Goal: Task Accomplishment & Management: Use online tool/utility

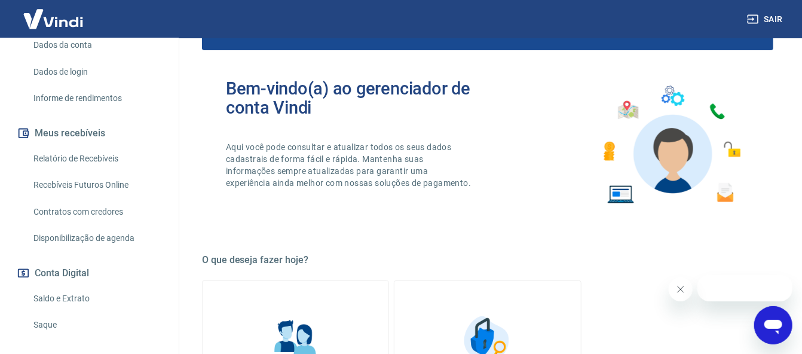
scroll to position [239, 0]
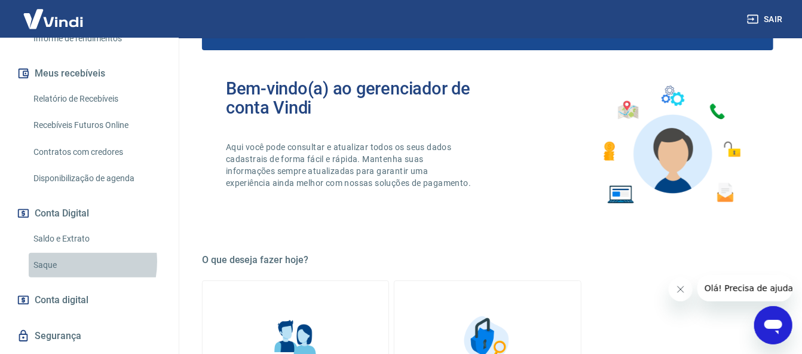
click at [62, 262] on link "Saque" at bounding box center [97, 265] width 136 height 24
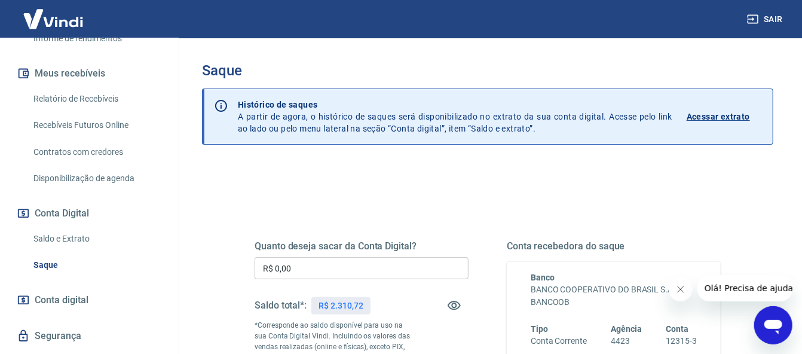
click at [351, 269] on input "R$ 0,00" at bounding box center [362, 268] width 214 height 22
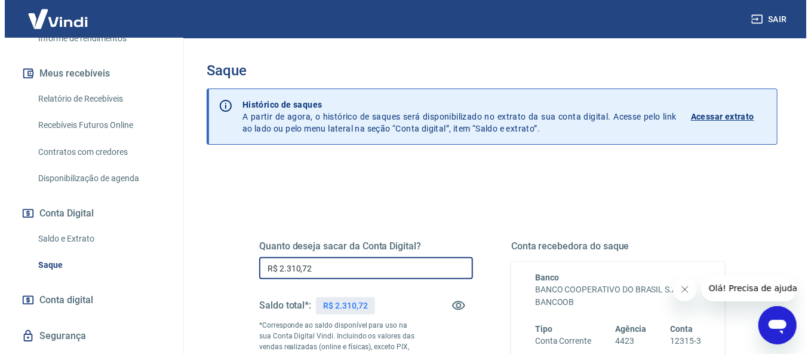
scroll to position [247, 0]
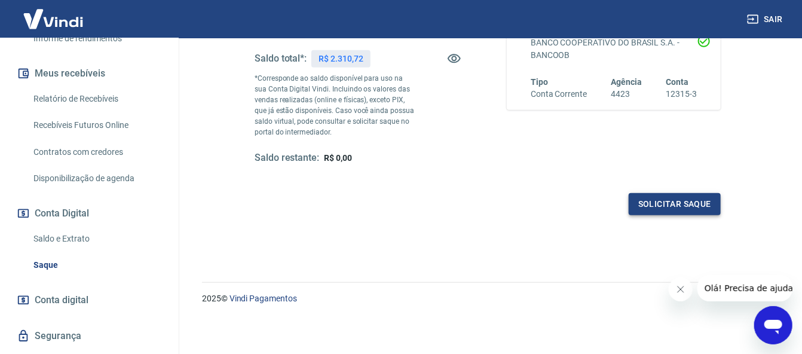
type input "R$ 2.310,72"
click at [693, 210] on button "Solicitar saque" at bounding box center [675, 204] width 92 height 22
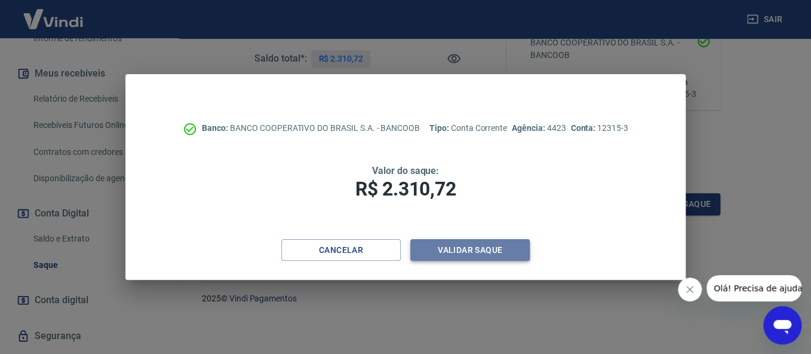
click at [488, 248] on button "Validar saque" at bounding box center [469, 250] width 119 height 22
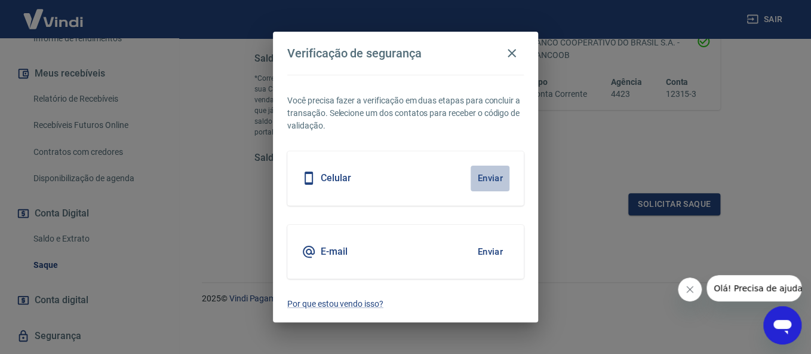
click at [485, 181] on button "Enviar" at bounding box center [490, 177] width 39 height 25
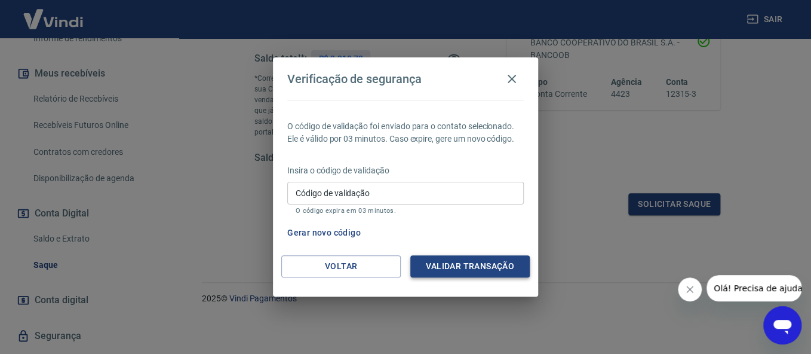
click at [497, 255] on button "Validar transação" at bounding box center [469, 266] width 119 height 22
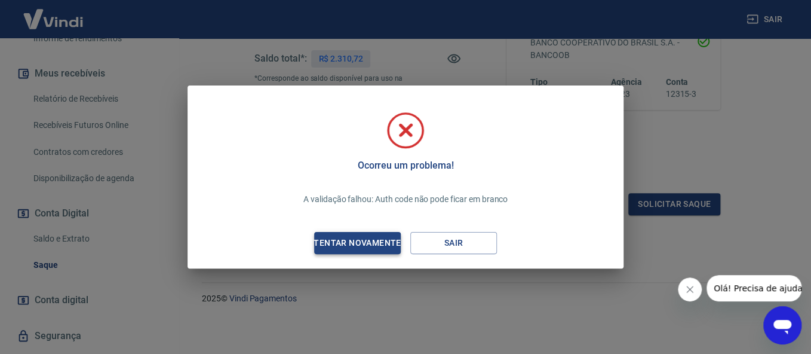
click at [392, 241] on div "Tentar novamente" at bounding box center [357, 242] width 116 height 15
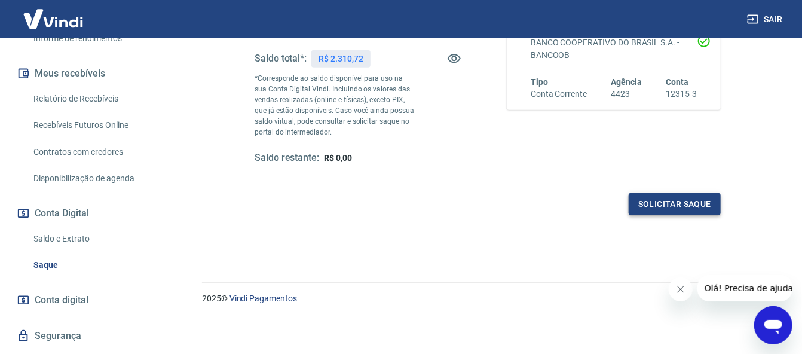
click at [651, 204] on button "Solicitar saque" at bounding box center [675, 204] width 92 height 22
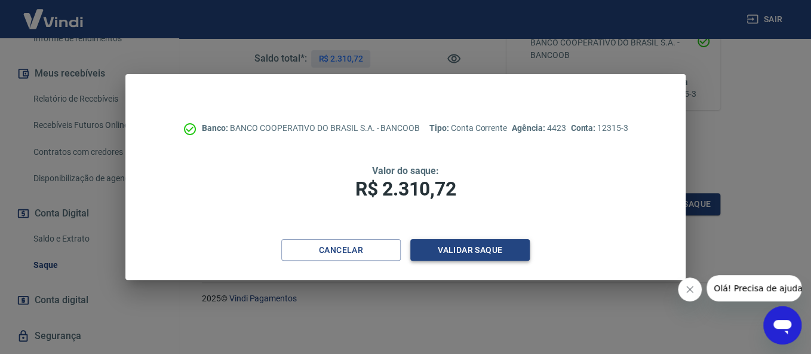
click at [449, 244] on button "Validar saque" at bounding box center [469, 250] width 119 height 22
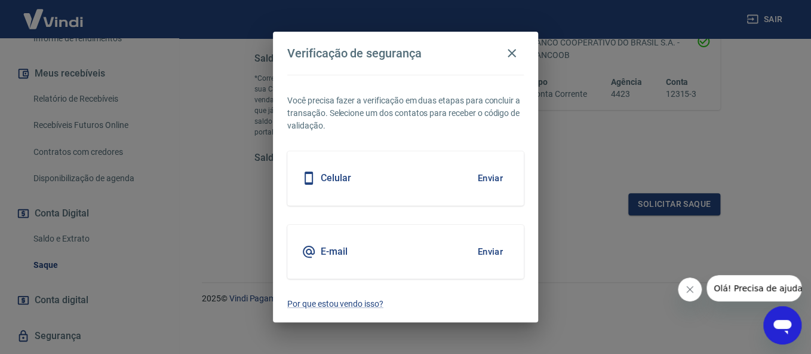
click at [486, 177] on button "Enviar" at bounding box center [490, 177] width 39 height 25
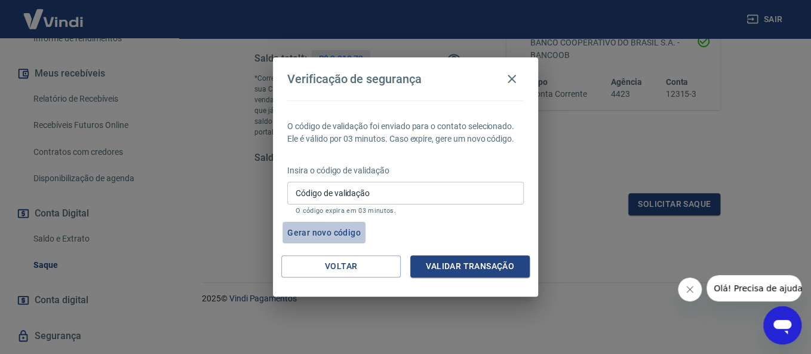
click at [332, 233] on button "Gerar novo código" at bounding box center [324, 233] width 83 height 22
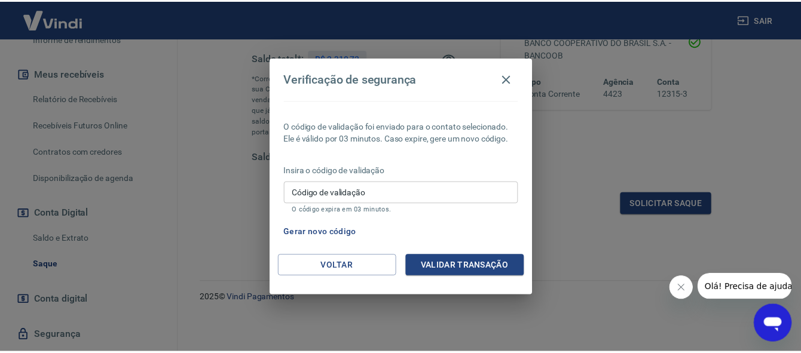
scroll to position [182, 0]
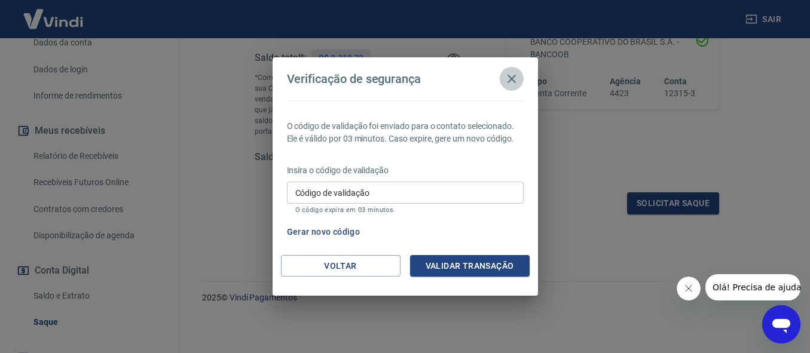
click at [510, 77] on icon "button" at bounding box center [511, 79] width 14 height 14
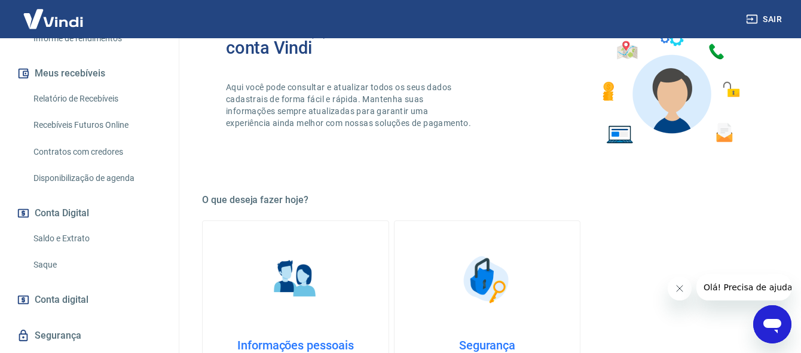
scroll to position [271, 0]
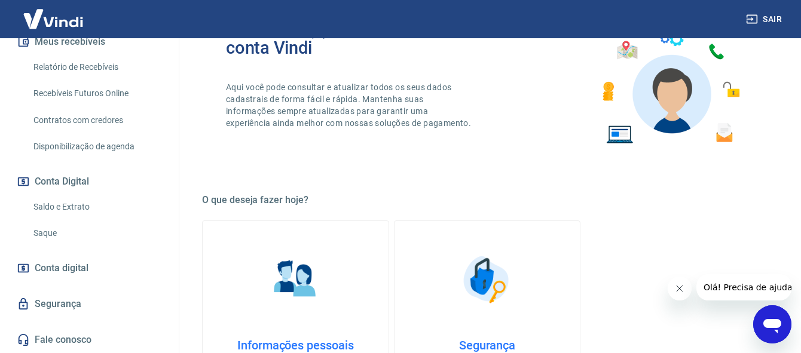
click at [58, 228] on link "Saque" at bounding box center [97, 233] width 136 height 24
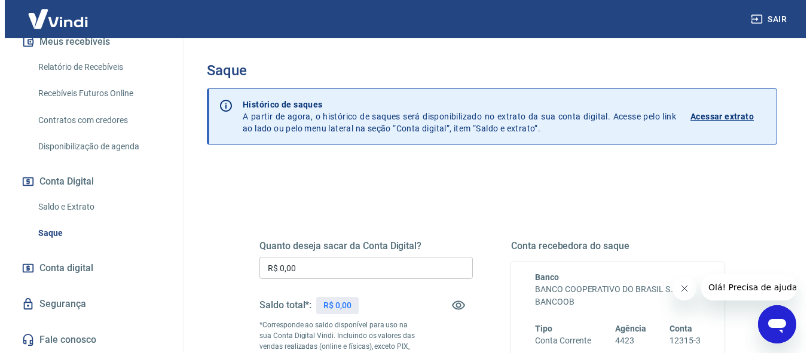
scroll to position [119, 0]
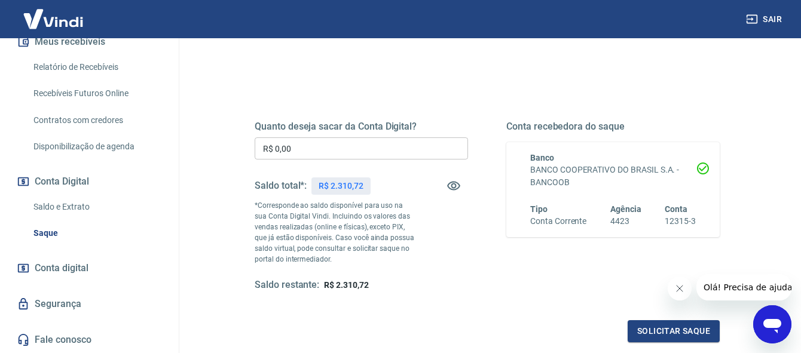
click at [358, 149] on input "R$ 0,00" at bounding box center [361, 148] width 213 height 22
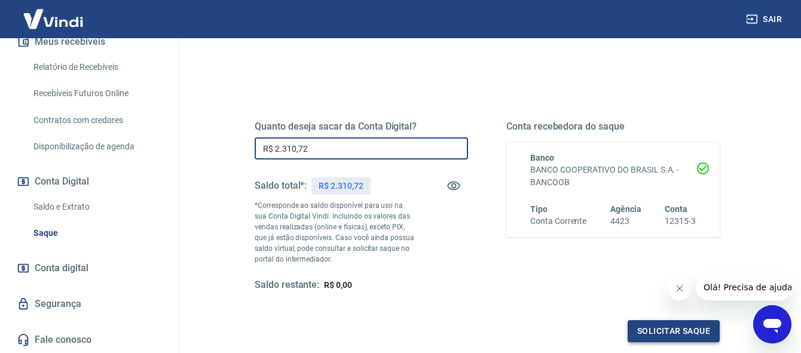
type input "R$ 2.310,72"
click at [646, 332] on button "Solicitar saque" at bounding box center [673, 331] width 92 height 22
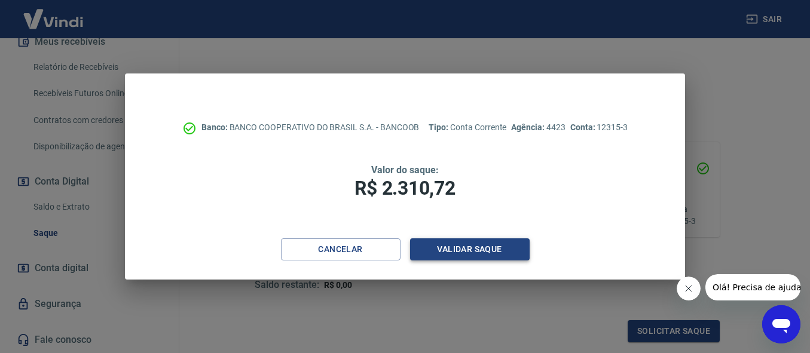
click at [511, 249] on button "Validar saque" at bounding box center [469, 249] width 119 height 22
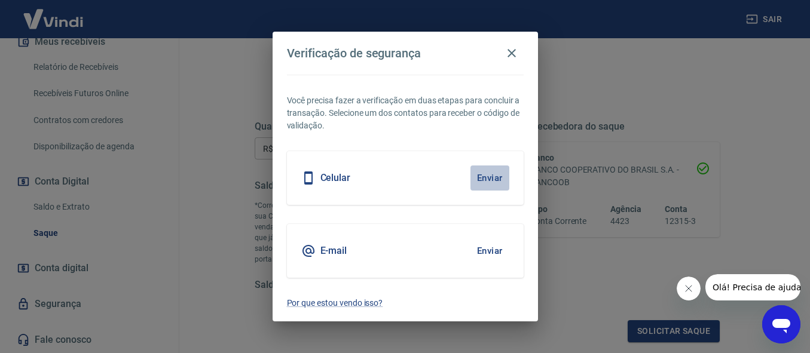
click at [501, 173] on button "Enviar" at bounding box center [489, 177] width 39 height 25
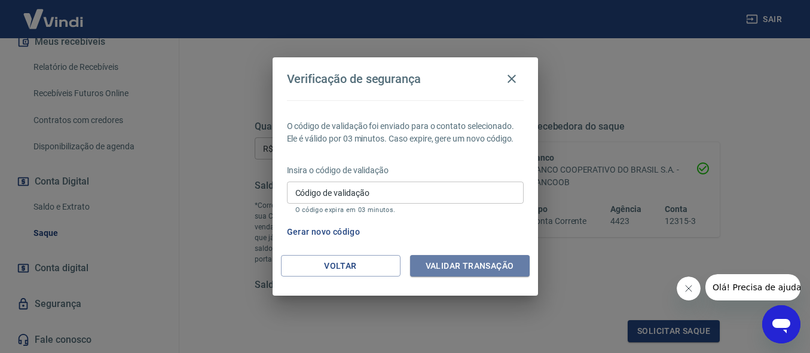
click at [451, 263] on button "Validar transação" at bounding box center [469, 266] width 119 height 22
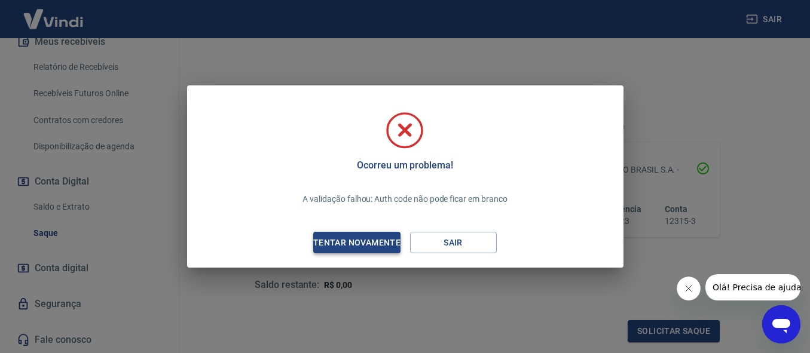
click at [354, 241] on div "Tentar novamente" at bounding box center [357, 242] width 116 height 15
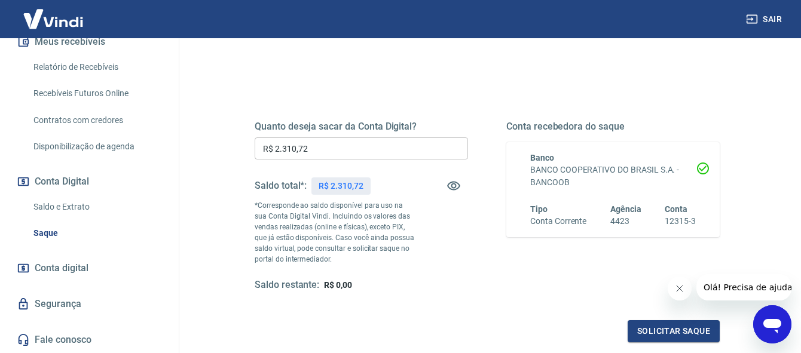
click at [657, 316] on div "Quanto deseja sacar da Conta Digital? R$ 2.310,72 ​ Saldo total*: R$ 2.310,72 *…" at bounding box center [487, 217] width 465 height 250
click at [654, 327] on button "Solicitar saque" at bounding box center [673, 331] width 92 height 22
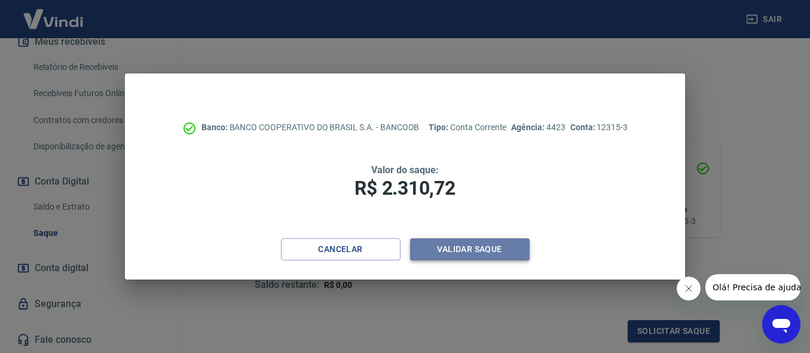
click at [449, 244] on button "Validar saque" at bounding box center [469, 249] width 119 height 22
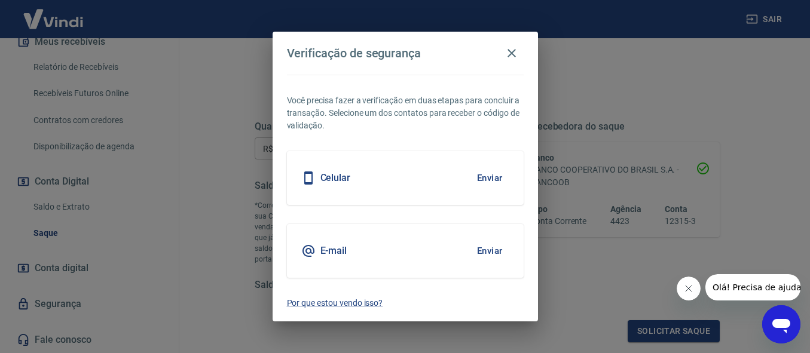
click at [493, 249] on button "Enviar" at bounding box center [489, 250] width 39 height 25
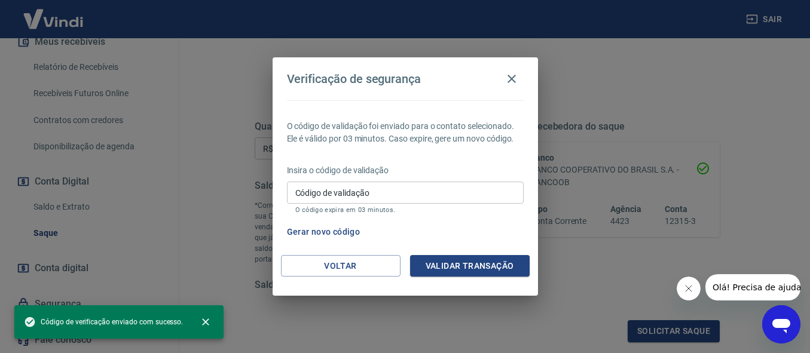
click at [309, 226] on button "Gerar novo código" at bounding box center [323, 232] width 83 height 22
